Goal: Find specific page/section: Find specific page/section

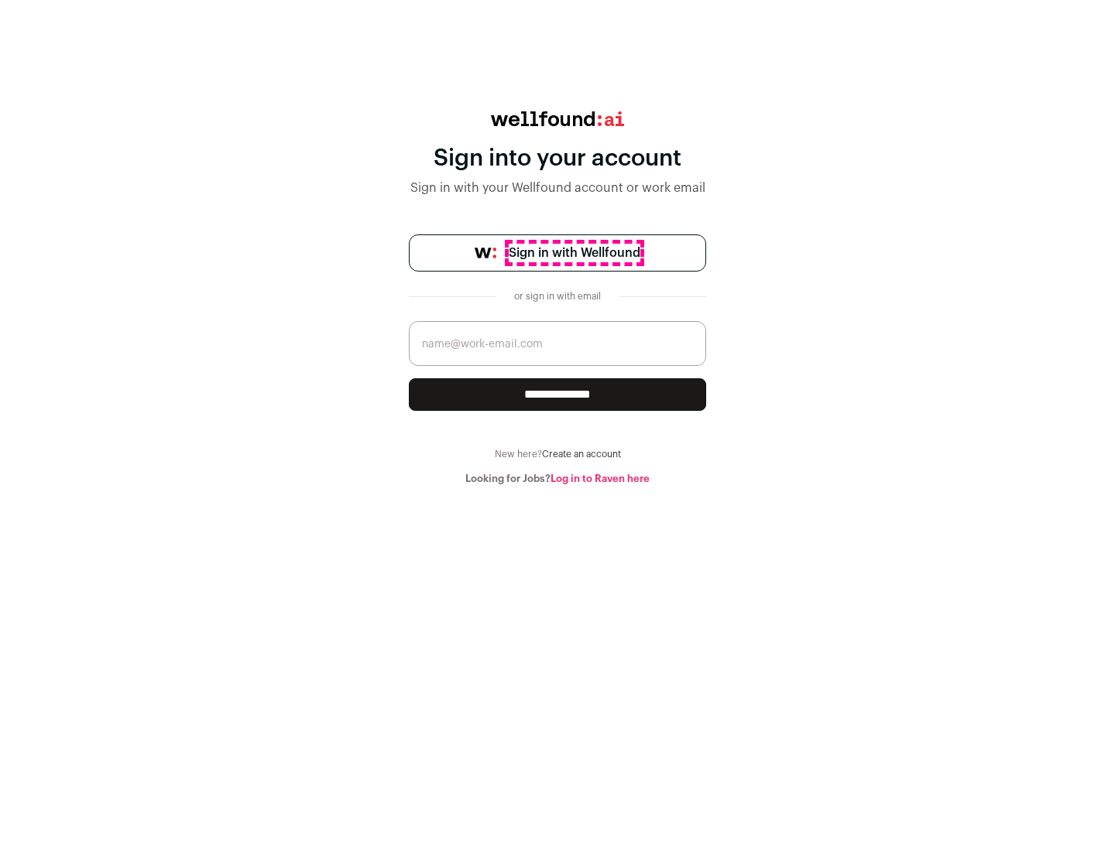
click at [574, 253] on span "Sign in with Wellfound" at bounding box center [575, 253] width 132 height 19
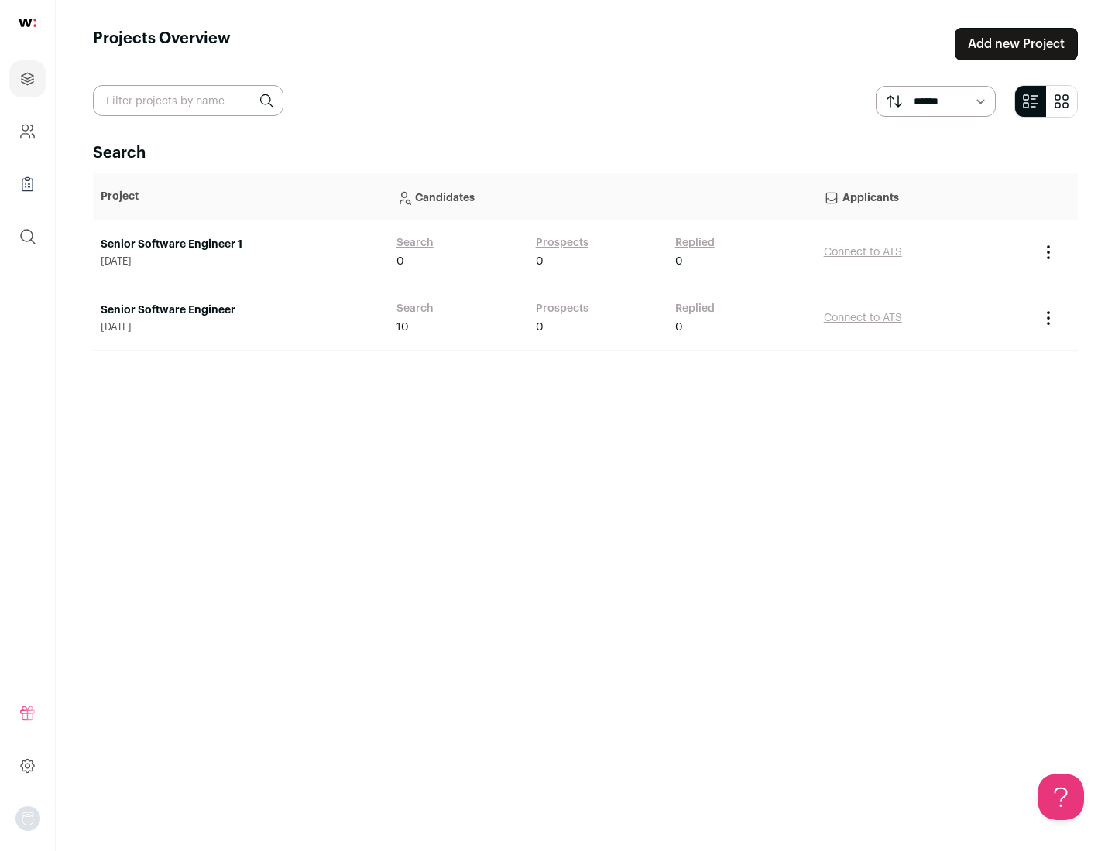
click at [240, 310] on link "Senior Software Engineer" at bounding box center [241, 310] width 280 height 15
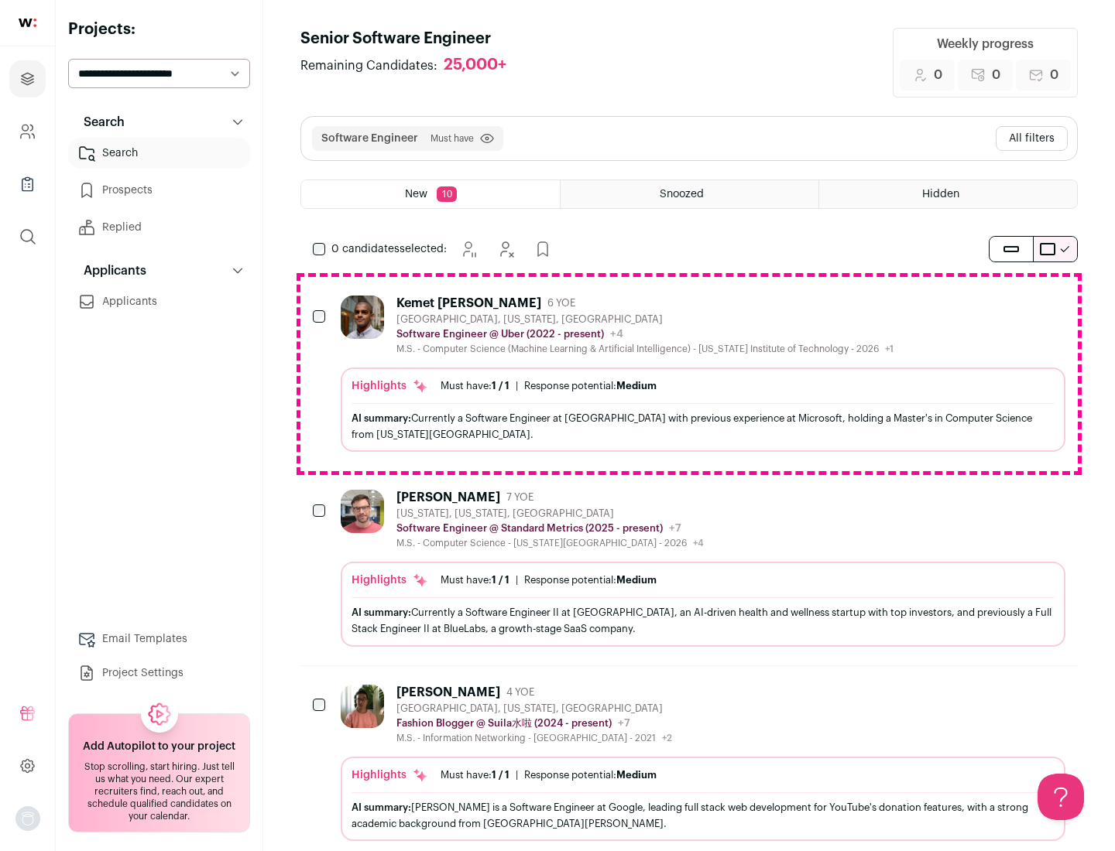
click at [689, 374] on div "Highlights Must have: 1 / 1 How many must haves have been fulfilled? | Response…" at bounding box center [703, 410] width 724 height 84
